Goal: Information Seeking & Learning: Check status

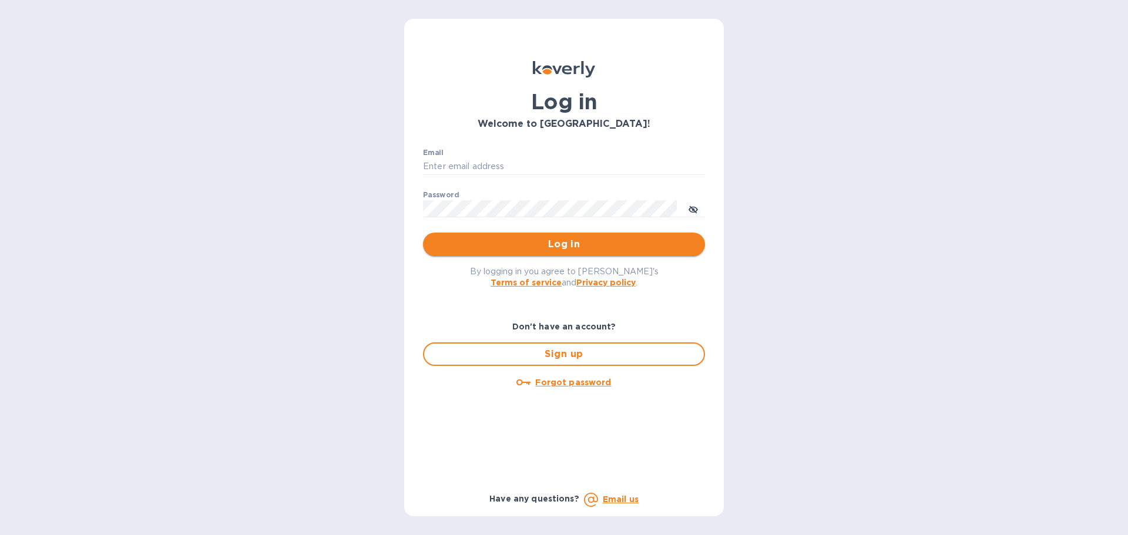
type input "heidy.garcia@sariexp.com"
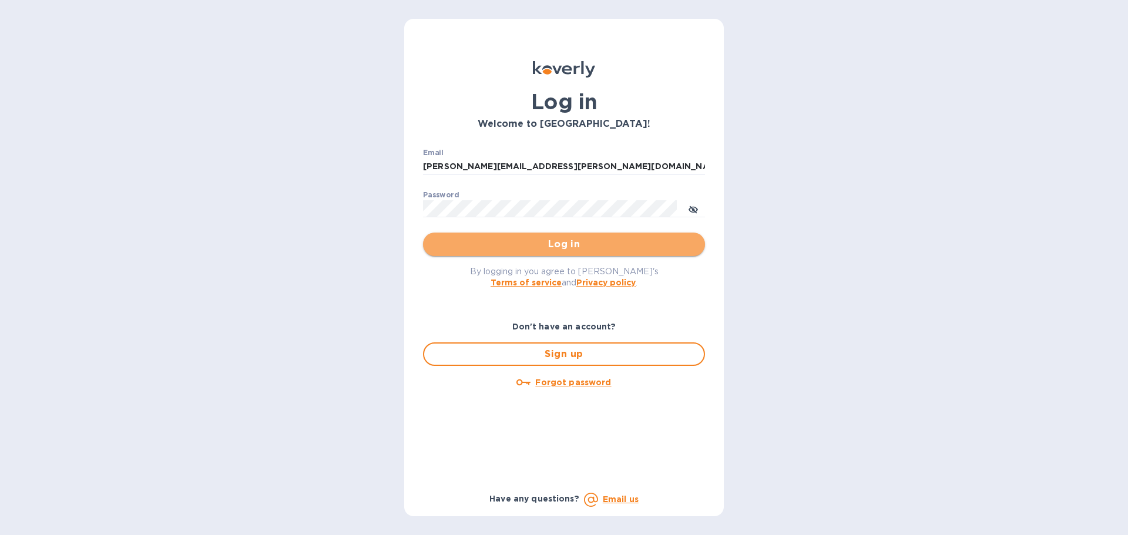
click at [560, 242] on span "Log in" at bounding box center [563, 244] width 263 height 14
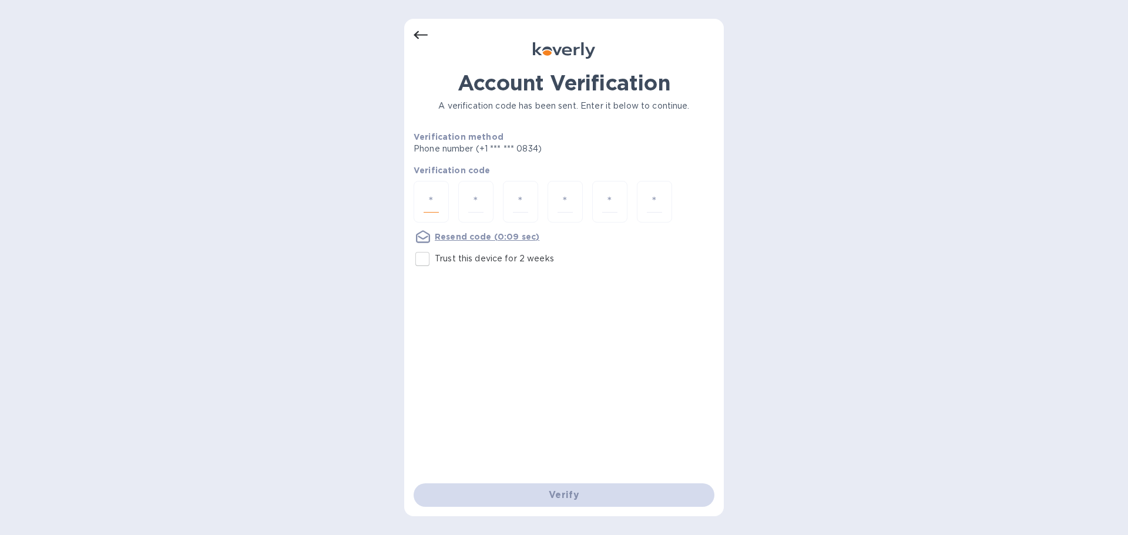
click at [431, 209] on input "number" at bounding box center [431, 202] width 15 height 22
type input "9"
type input "1"
type input "9"
type input "3"
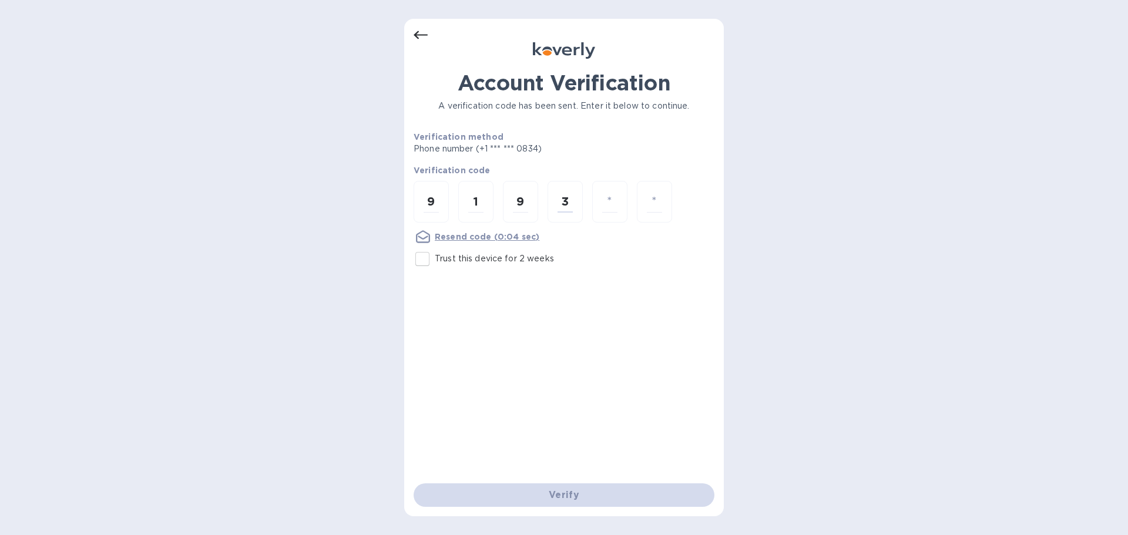
type input "2"
type input "5"
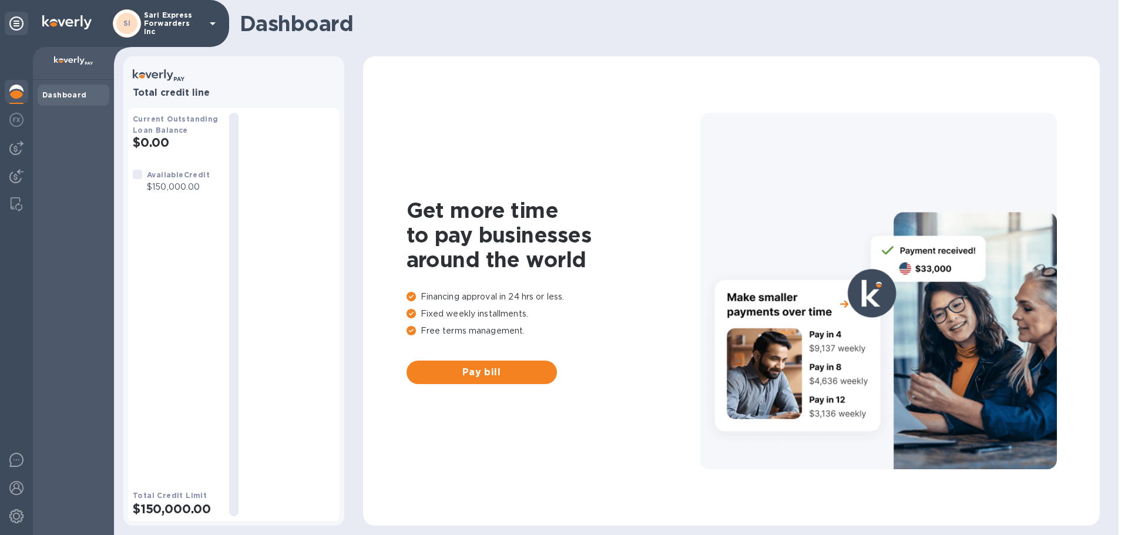
click at [2, 118] on div at bounding box center [16, 291] width 33 height 488
click at [13, 176] on img at bounding box center [16, 176] width 14 height 14
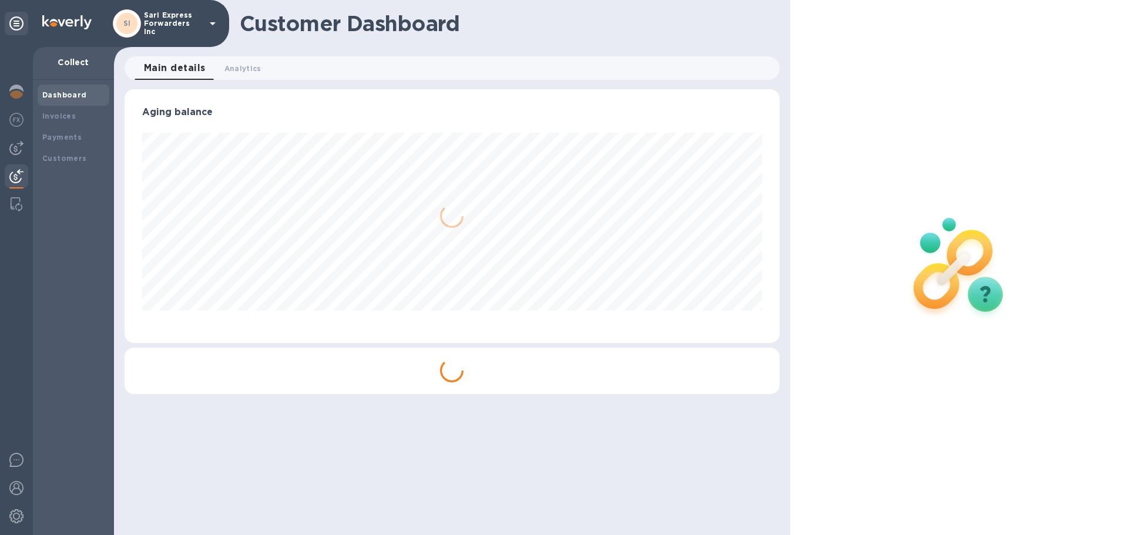
scroll to position [254, 655]
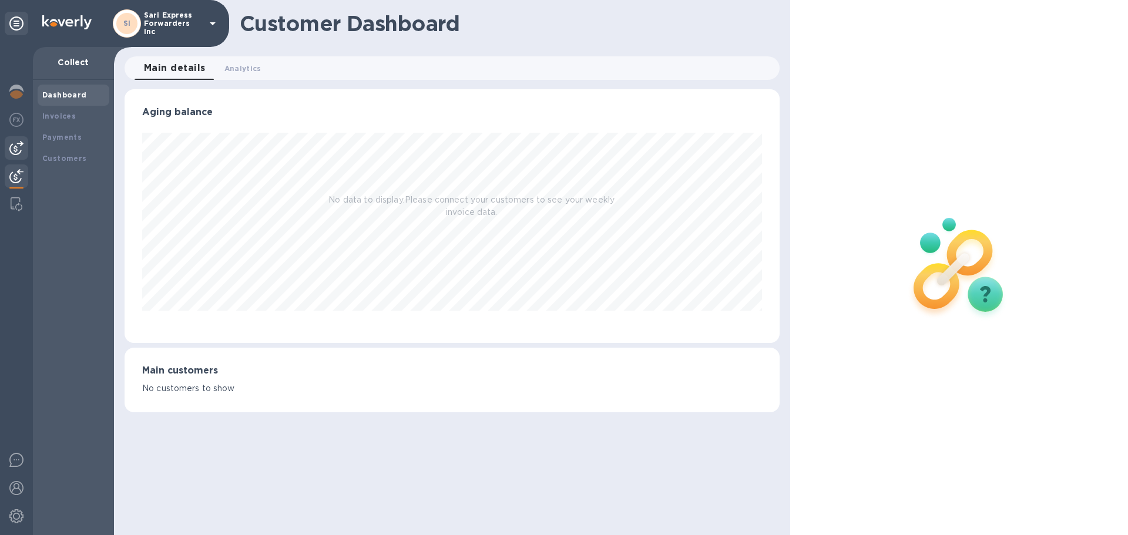
click at [23, 150] on img at bounding box center [16, 148] width 14 height 14
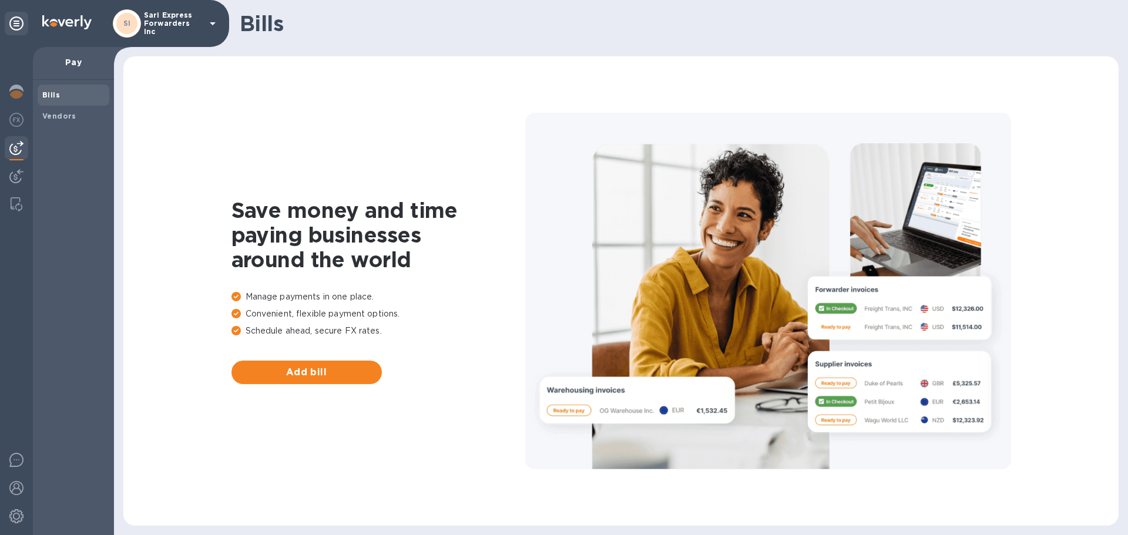
click at [22, 216] on div at bounding box center [16, 291] width 33 height 488
click at [18, 203] on img at bounding box center [17, 204] width 12 height 14
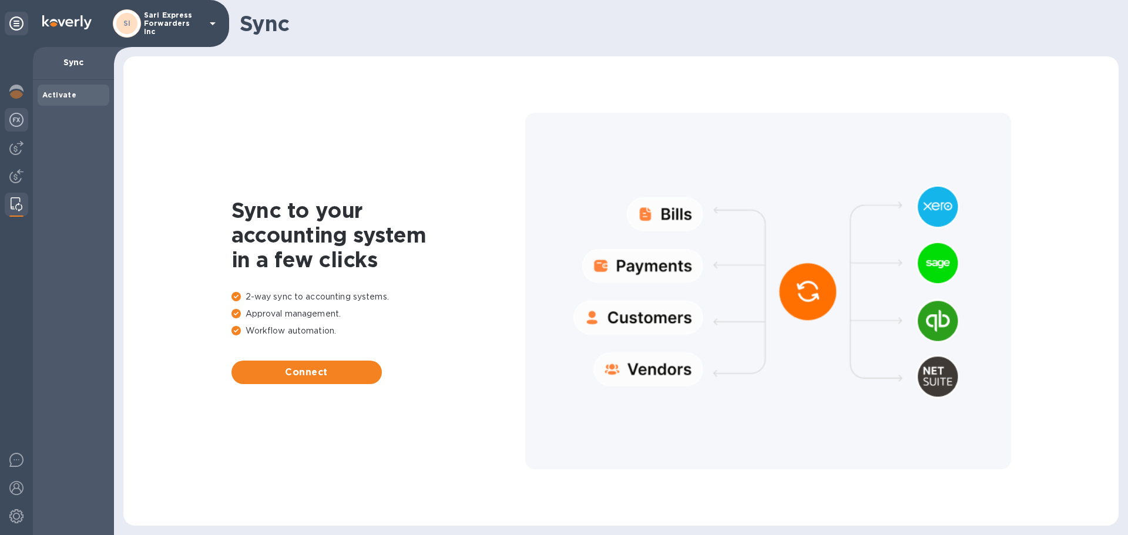
click at [16, 123] on img at bounding box center [16, 120] width 14 height 14
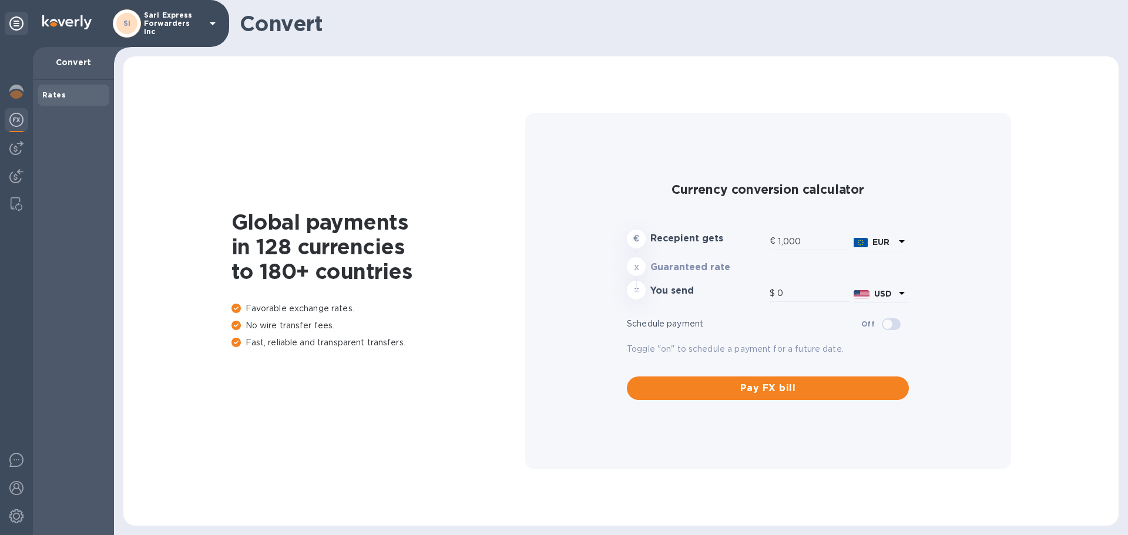
type input "1,162.39"
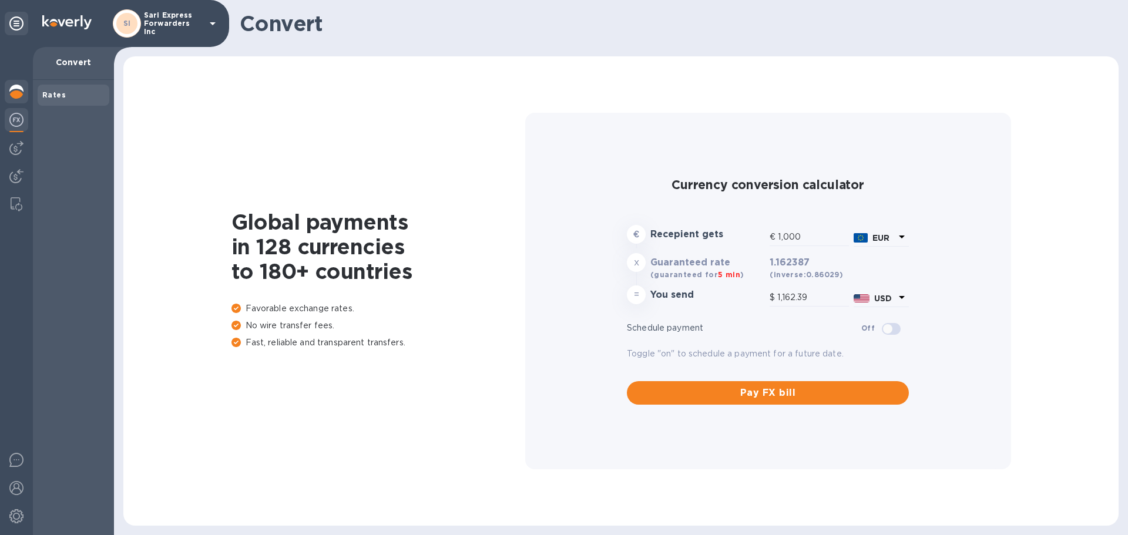
click at [16, 83] on div at bounding box center [17, 93] width 24 height 26
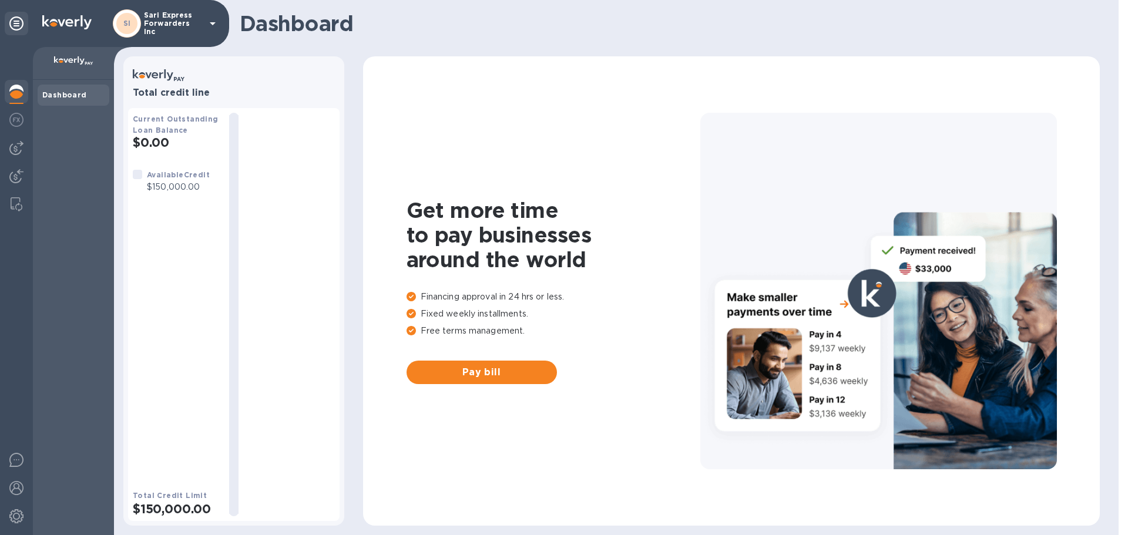
click at [160, 161] on div "Current Outstanding Loan Balance $0.00 Available Credit $150,000.00 Total Credi…" at bounding box center [176, 315] width 87 height 404
click at [185, 188] on p "$150,000.00" at bounding box center [178, 187] width 63 height 12
click at [196, 126] on div "Current Outstanding Loan Balance $0.00" at bounding box center [176, 131] width 87 height 37
drag, startPoint x: 163, startPoint y: 109, endPoint x: 169, endPoint y: 92, distance: 18.2
click at [166, 99] on div "Current Outstanding Loan Balance $0.00 Available Credit $150,000.00 Total Credi…" at bounding box center [234, 310] width 212 height 422
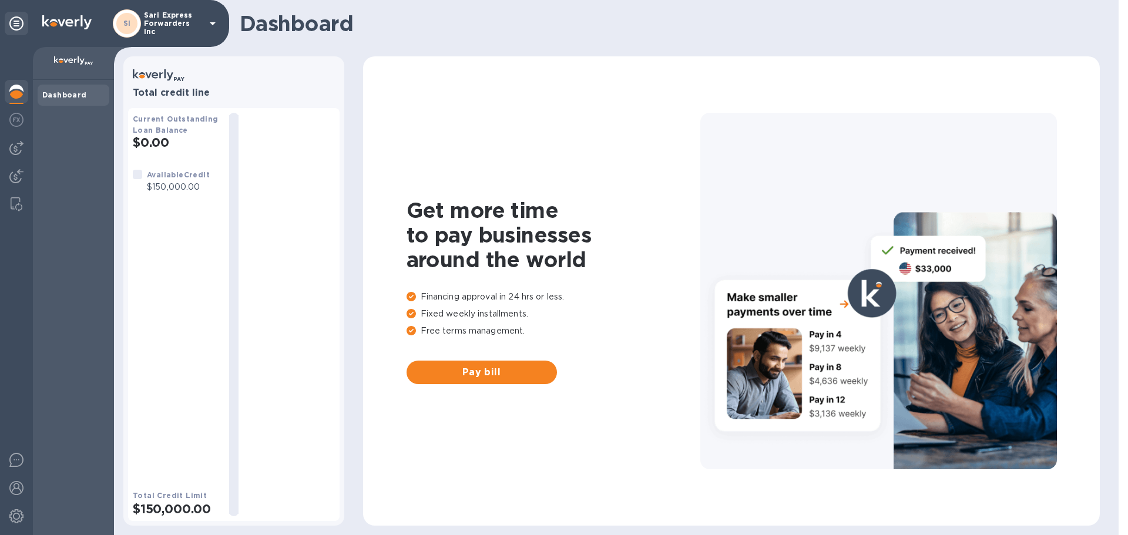
click at [172, 80] on icon at bounding box center [159, 75] width 52 height 19
click at [10, 454] on img at bounding box center [16, 460] width 14 height 14
click at [16, 483] on img at bounding box center [16, 488] width 14 height 14
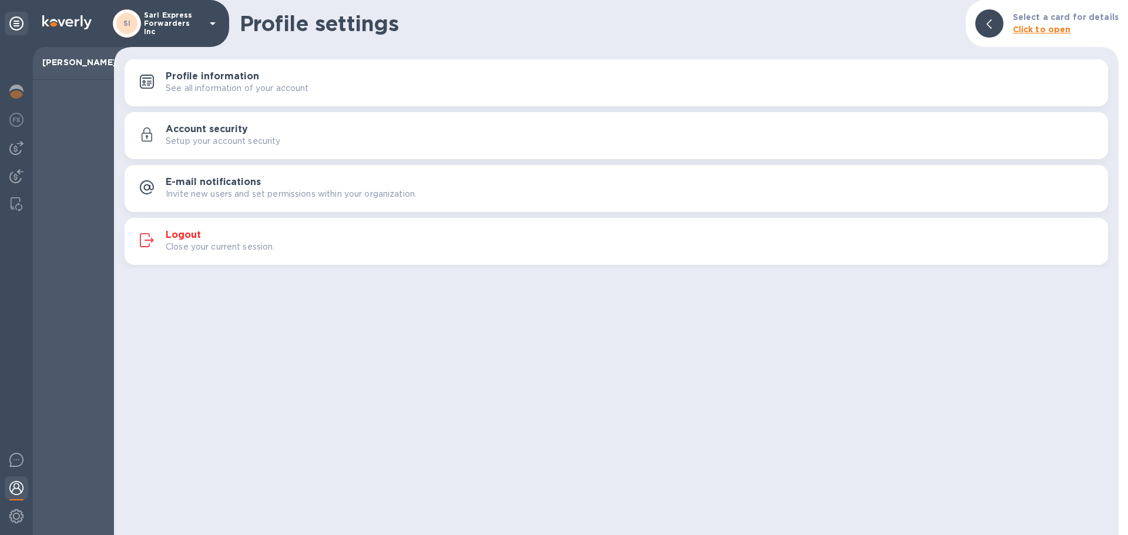
click at [783, 363] on div "Profile settings Select a card for details Click to open Profile information Se…" at bounding box center [616, 267] width 1005 height 535
click at [992, 26] on icon at bounding box center [989, 23] width 5 height 9
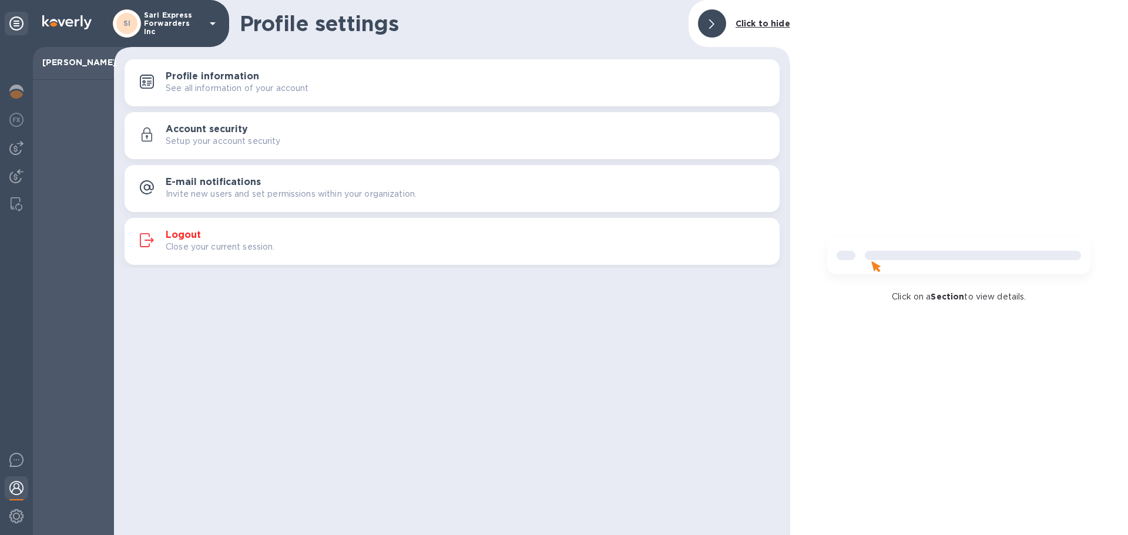
click at [722, 15] on div at bounding box center [712, 23] width 28 height 28
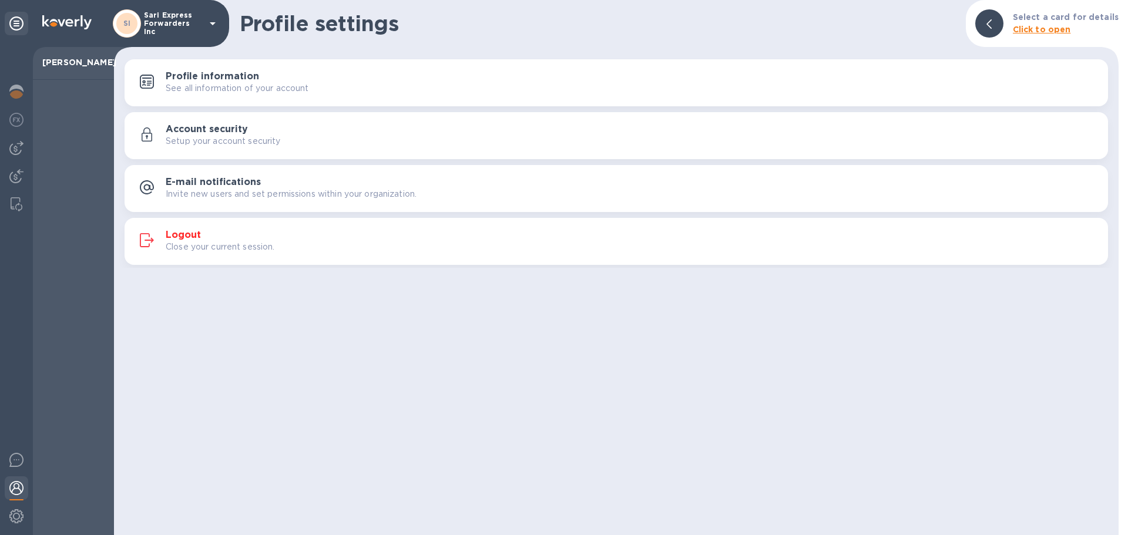
click at [6, 76] on div at bounding box center [16, 291] width 33 height 488
click at [8, 88] on div at bounding box center [17, 93] width 24 height 26
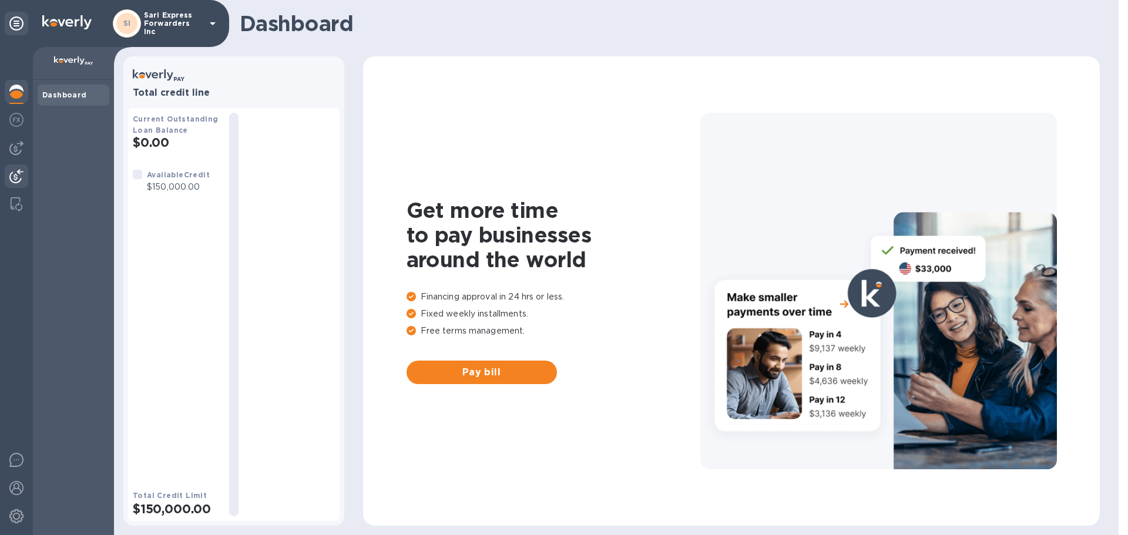
click at [16, 176] on img at bounding box center [16, 176] width 14 height 14
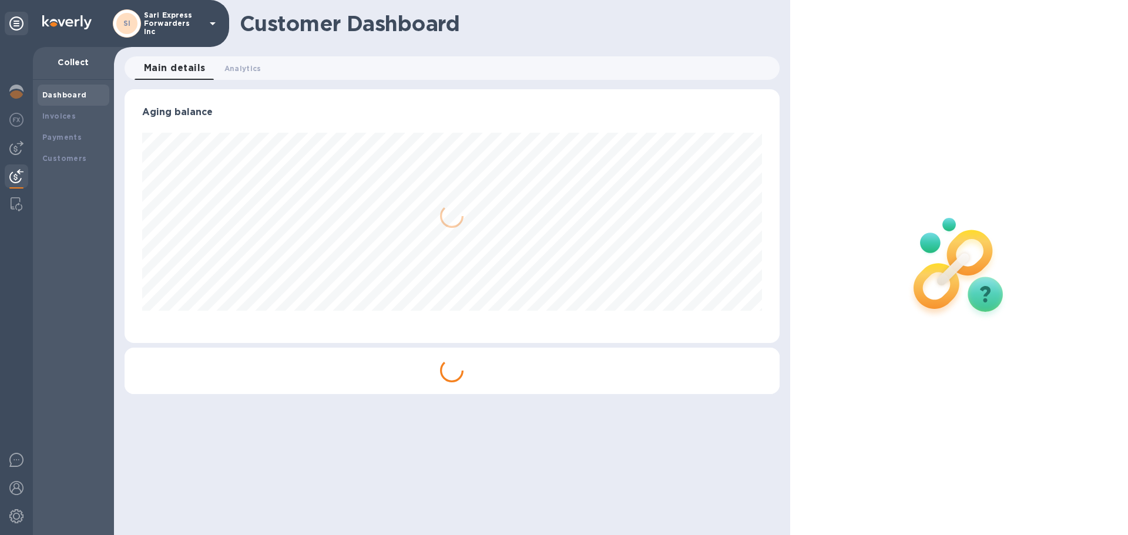
scroll to position [254, 655]
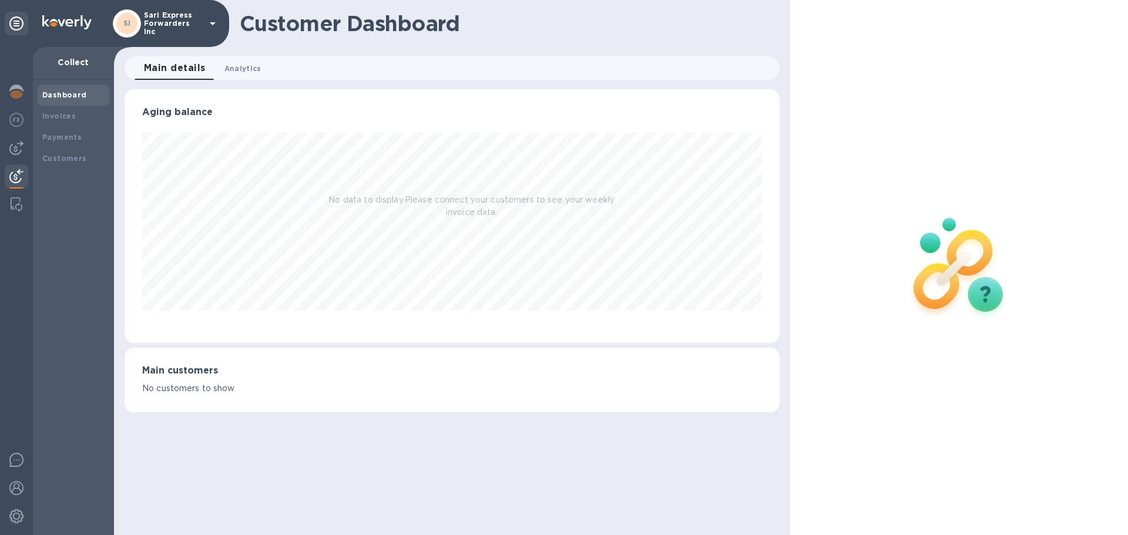
click at [240, 72] on span "Analytics 0" at bounding box center [242, 68] width 37 height 12
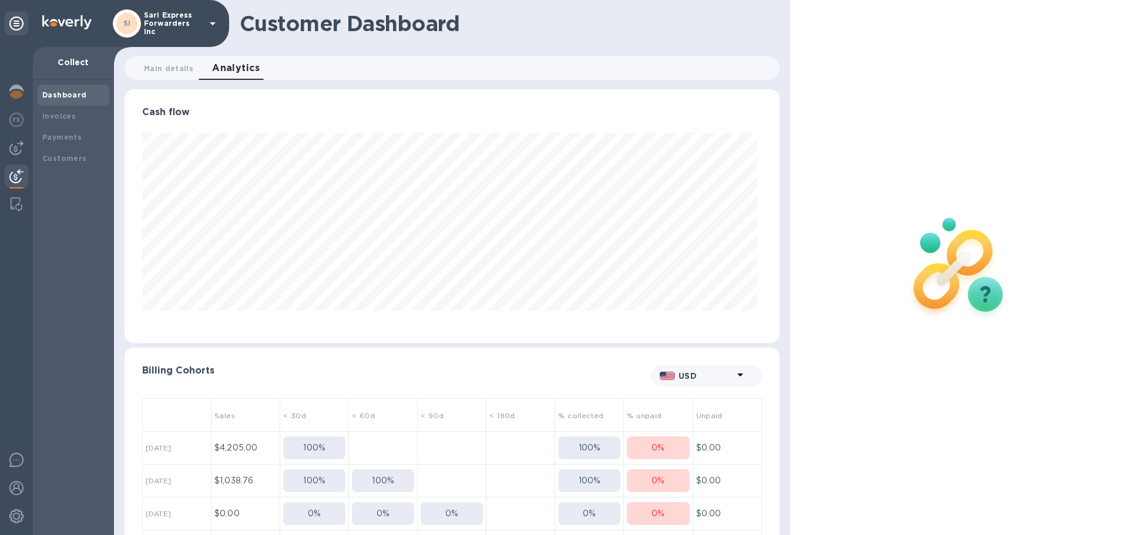
scroll to position [112, 0]
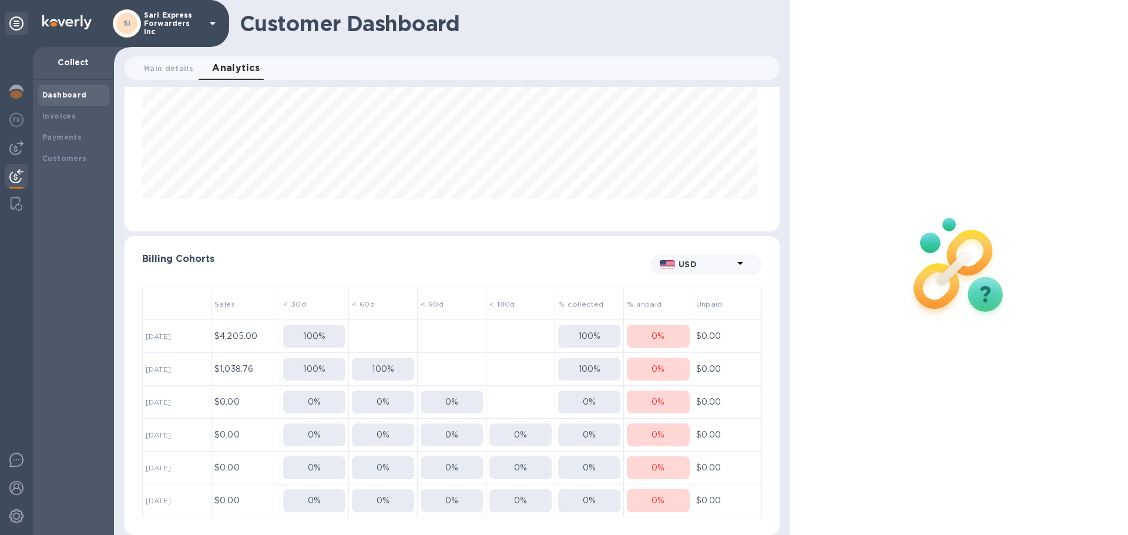
click at [230, 337] on p "$4,205.00" at bounding box center [245, 336] width 62 height 12
drag, startPoint x: 268, startPoint y: 324, endPoint x: 280, endPoint y: 328, distance: 12.3
click at [275, 327] on td "$4,205.00" at bounding box center [246, 336] width 69 height 33
click at [301, 330] on button "100 %" at bounding box center [314, 336] width 62 height 23
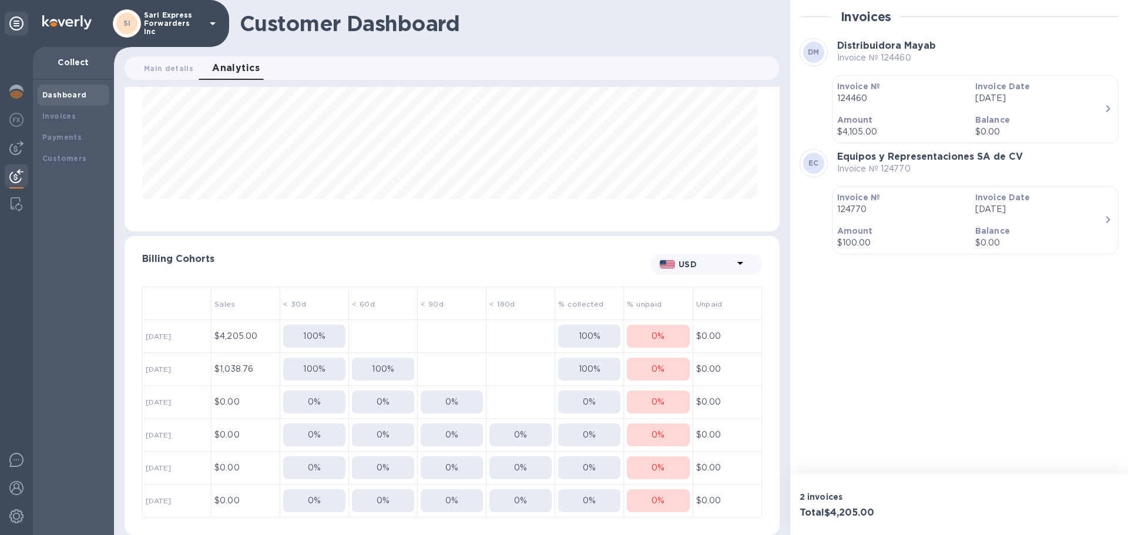
click at [832, 276] on div "Invoices DM Distribuidora Mayab Invoice № 124460 Invoice № 124460 Invoice Date …" at bounding box center [959, 237] width 338 height 475
click at [319, 367] on p "100 %" at bounding box center [314, 369] width 22 height 12
click at [996, 92] on p "[DATE]" at bounding box center [1039, 98] width 129 height 12
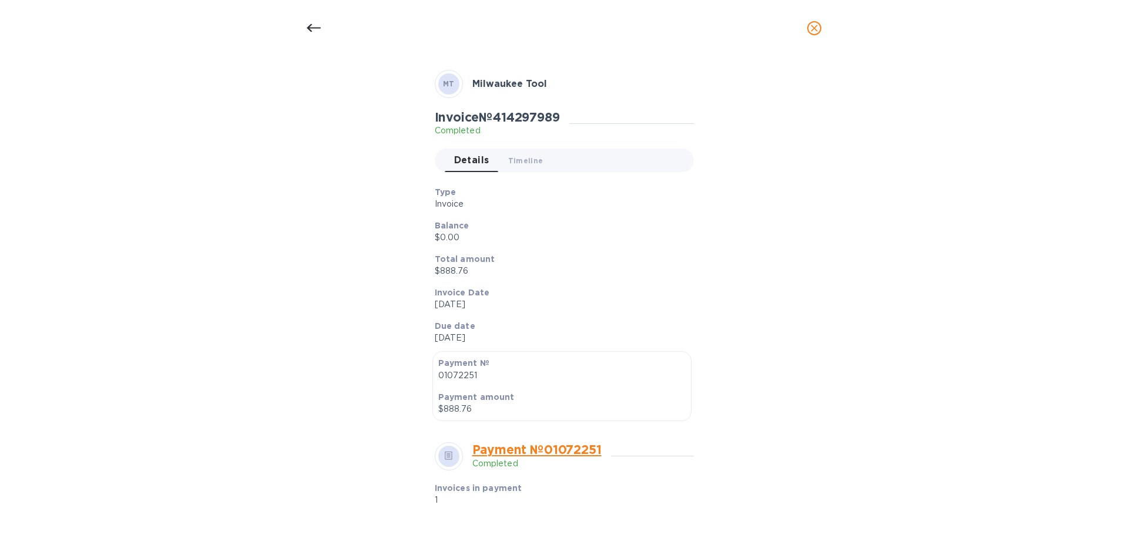
scroll to position [24, 0]
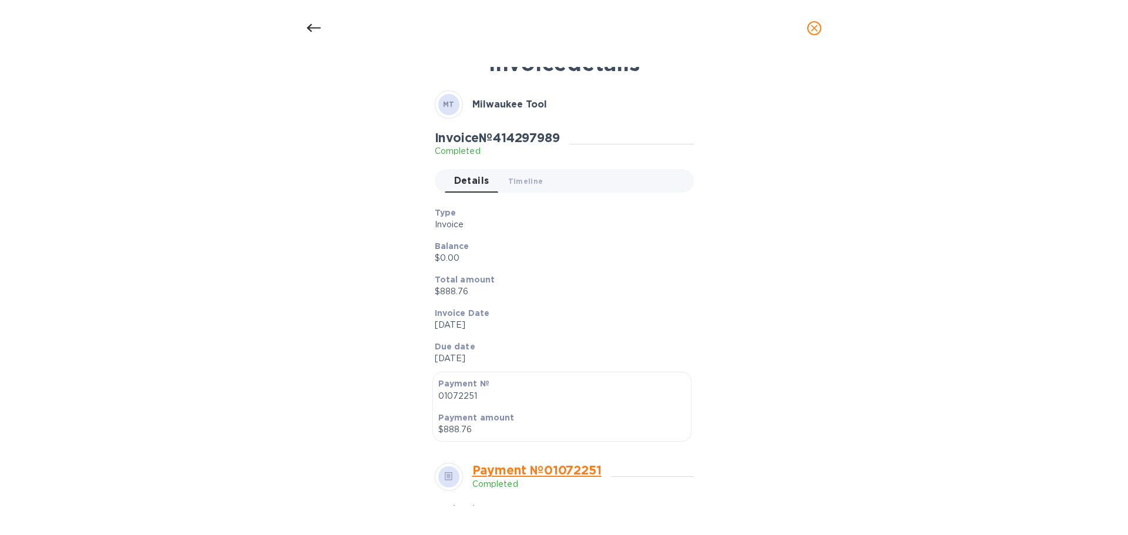
click at [457, 226] on p "Invoice" at bounding box center [560, 225] width 250 height 12
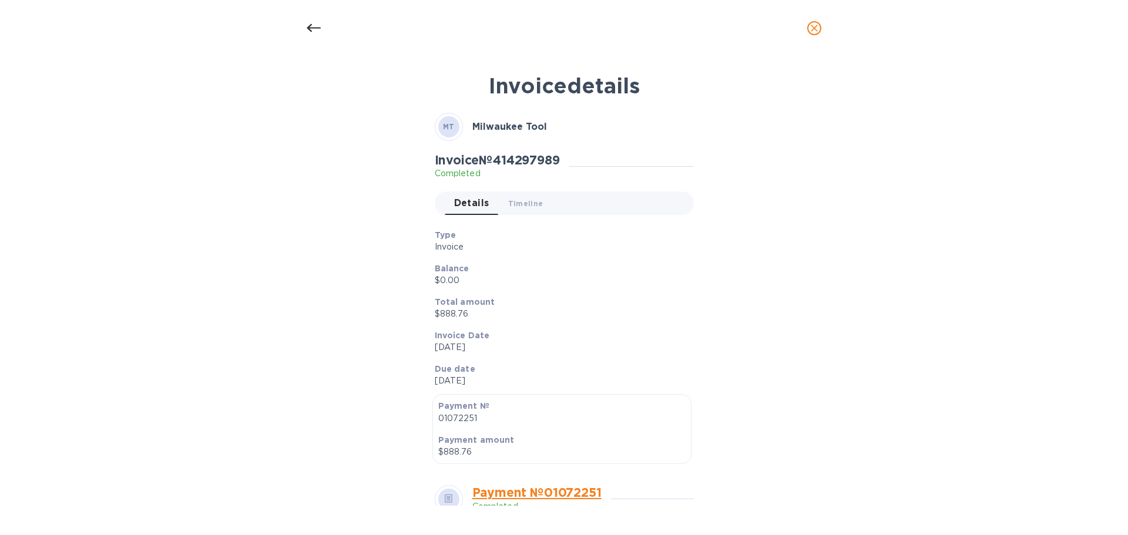
scroll to position [0, 0]
click at [521, 199] on span "Timeline 0" at bounding box center [525, 205] width 35 height 12
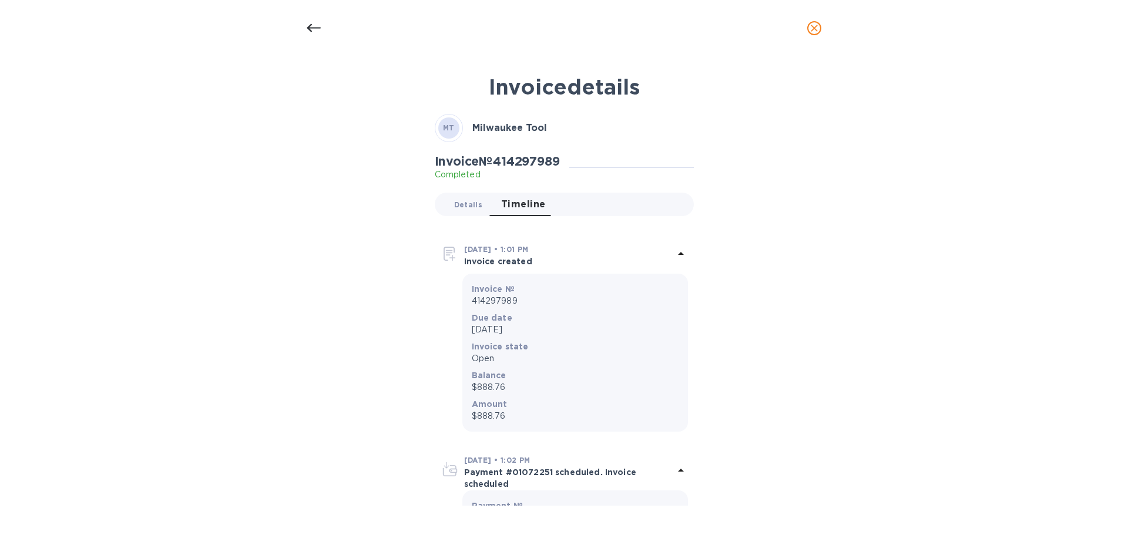
click at [465, 194] on button "Details 0" at bounding box center [468, 205] width 47 height 24
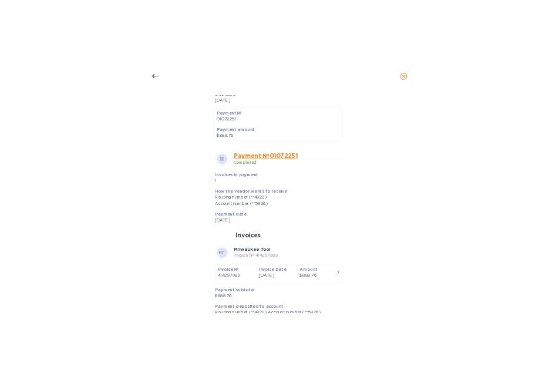
scroll to position [317, 0]
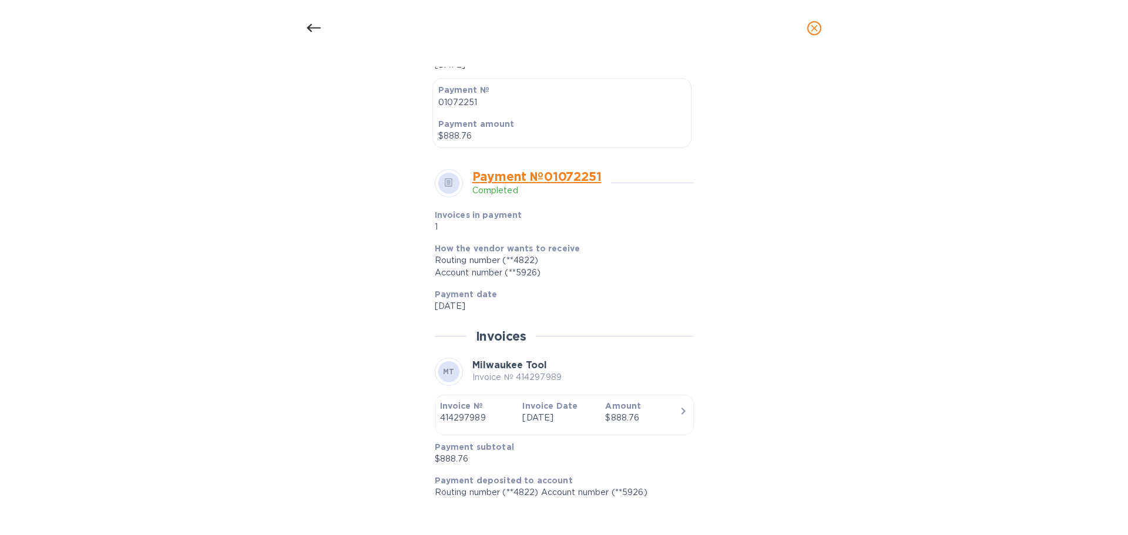
click at [676, 412] on icon "button" at bounding box center [683, 411] width 14 height 14
click at [666, 417] on div "$888.76" at bounding box center [641, 418] width 73 height 12
click at [1022, 169] on div "Invoice details MT Milwaukee Tool Invoice № 414297989 Completed Details 0 Timel…" at bounding box center [564, 295] width 1128 height 479
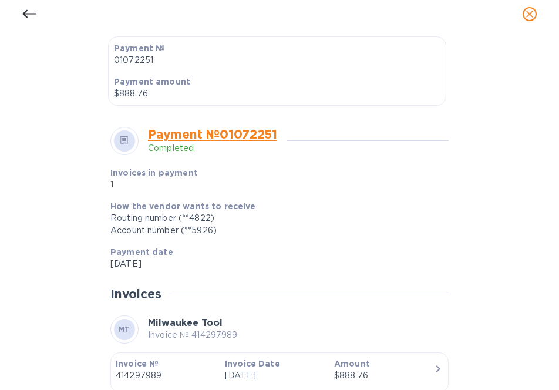
scroll to position [587321, 587039]
